Goal: Task Accomplishment & Management: Use online tool/utility

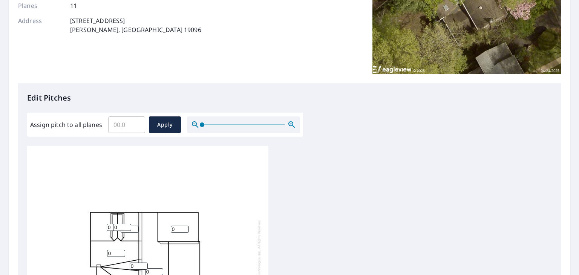
scroll to position [95, 0]
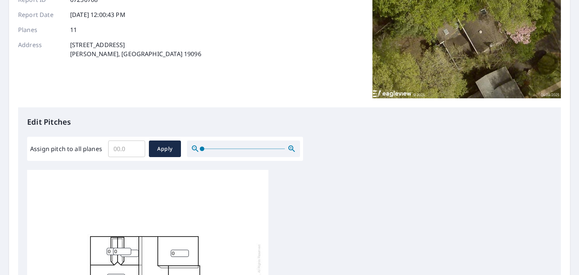
click at [128, 143] on input "Assign pitch to all planes" at bounding box center [126, 148] width 37 height 21
type input "6"
click at [162, 150] on span "Apply" at bounding box center [165, 148] width 20 height 9
type input "6"
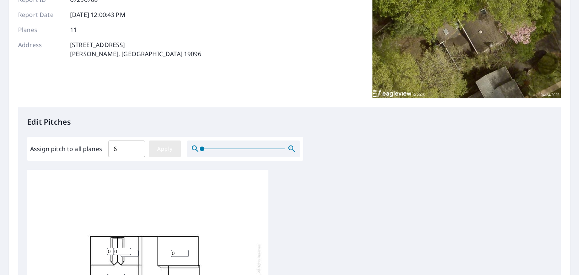
type input "6"
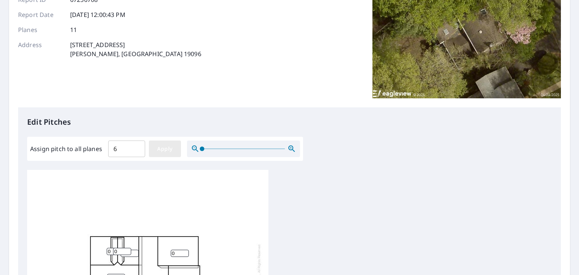
type input "6"
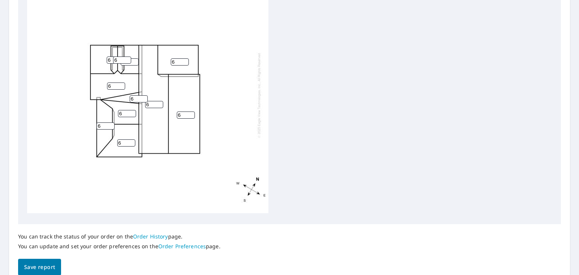
scroll to position [321, 0]
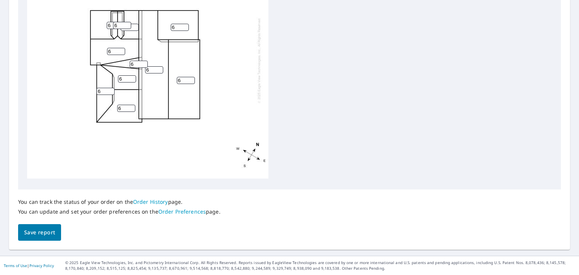
click at [121, 209] on p "You can update and set your order preferences on the Order Preferences page." at bounding box center [119, 212] width 203 height 7
click at [26, 230] on span "Save report" at bounding box center [39, 232] width 31 height 9
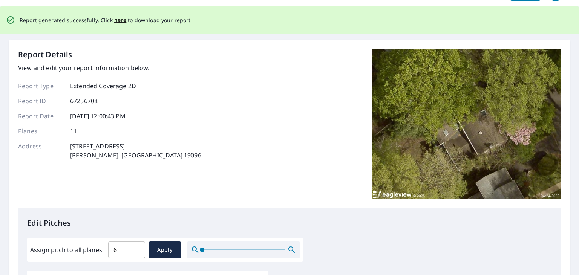
scroll to position [20, 0]
